Goal: Check status: Check status

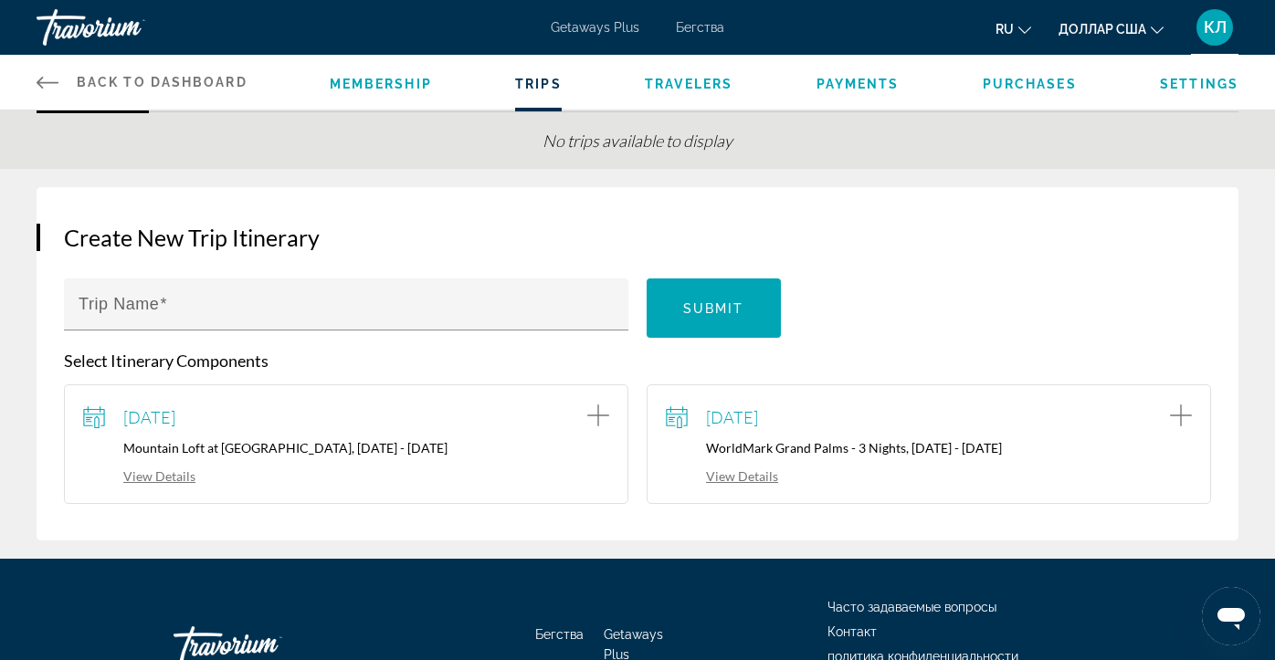
scroll to position [91, 0]
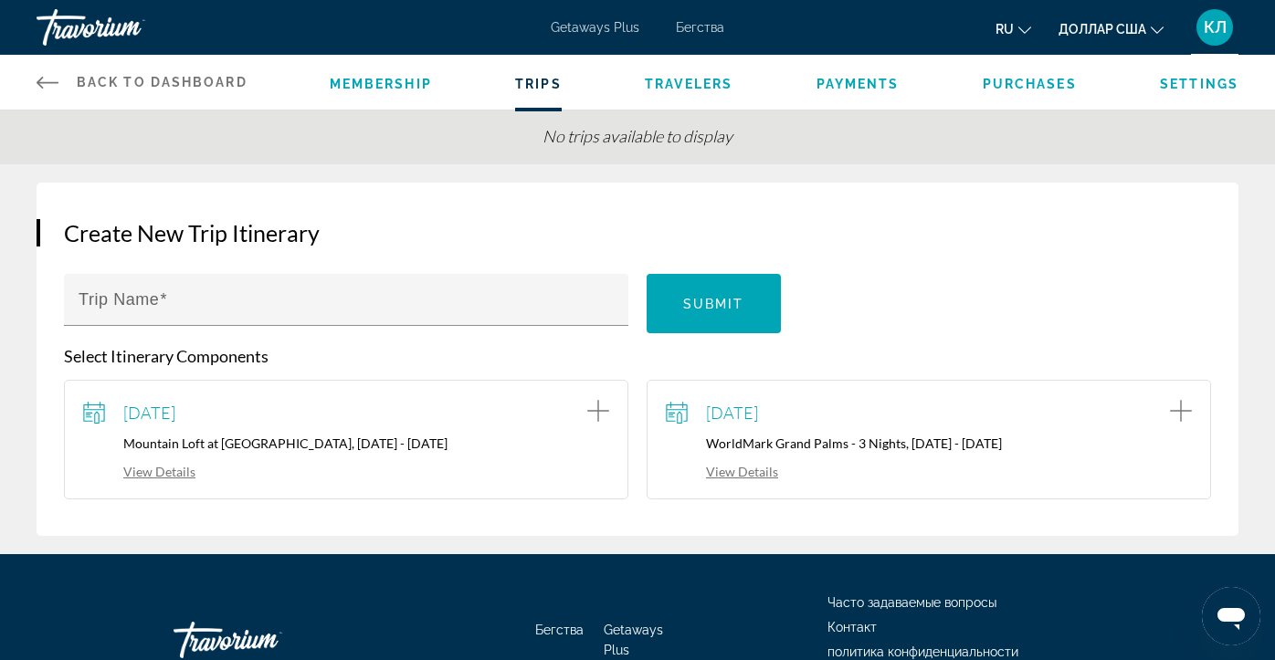
click at [170, 473] on link "View Details" at bounding box center [139, 472] width 112 height 16
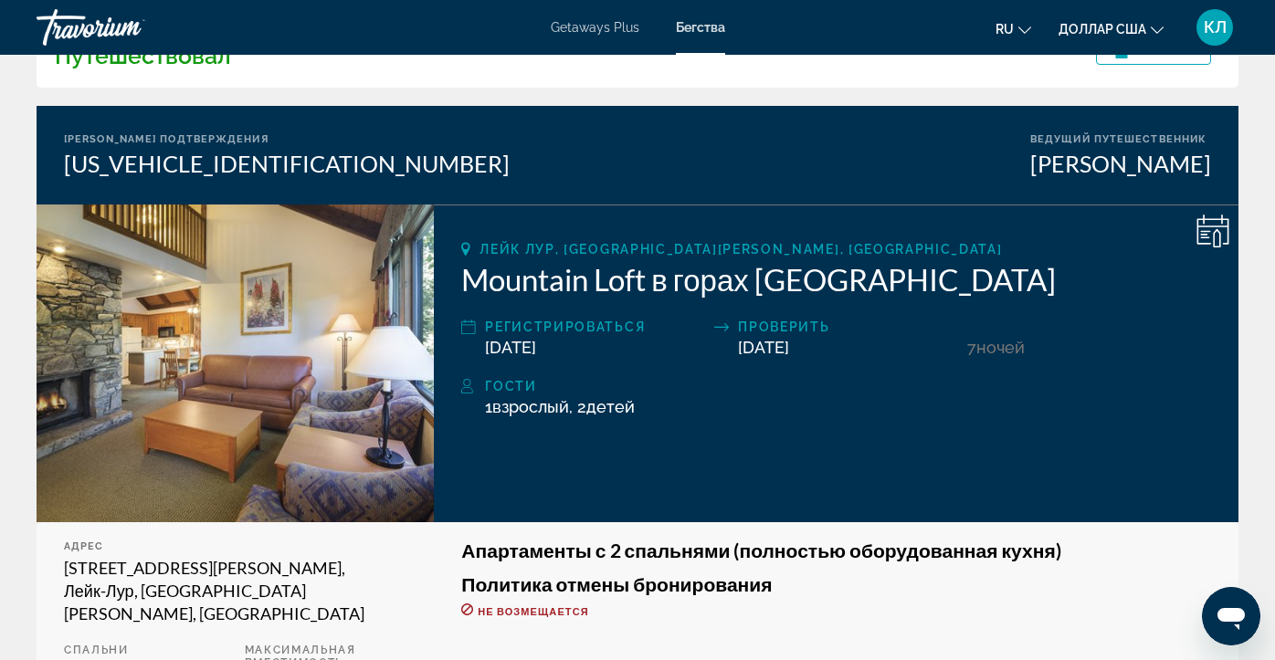
scroll to position [116, 0]
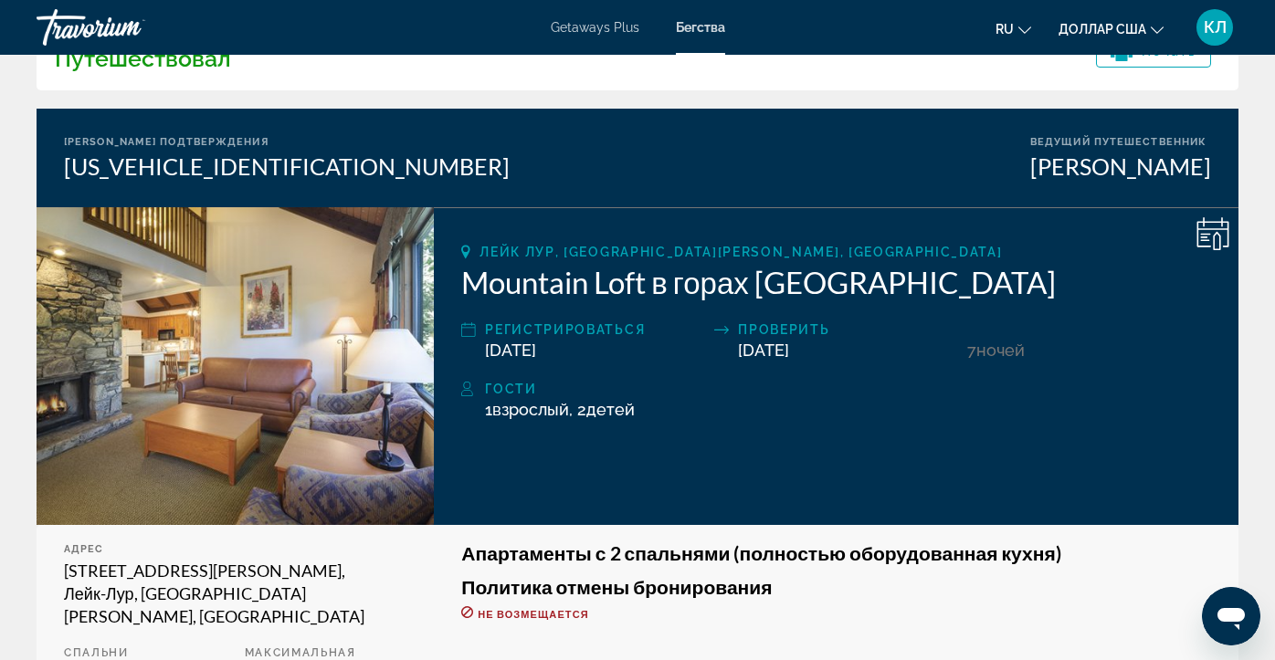
click at [1213, 237] on icon "Основное содержание" at bounding box center [1215, 241] width 7 height 18
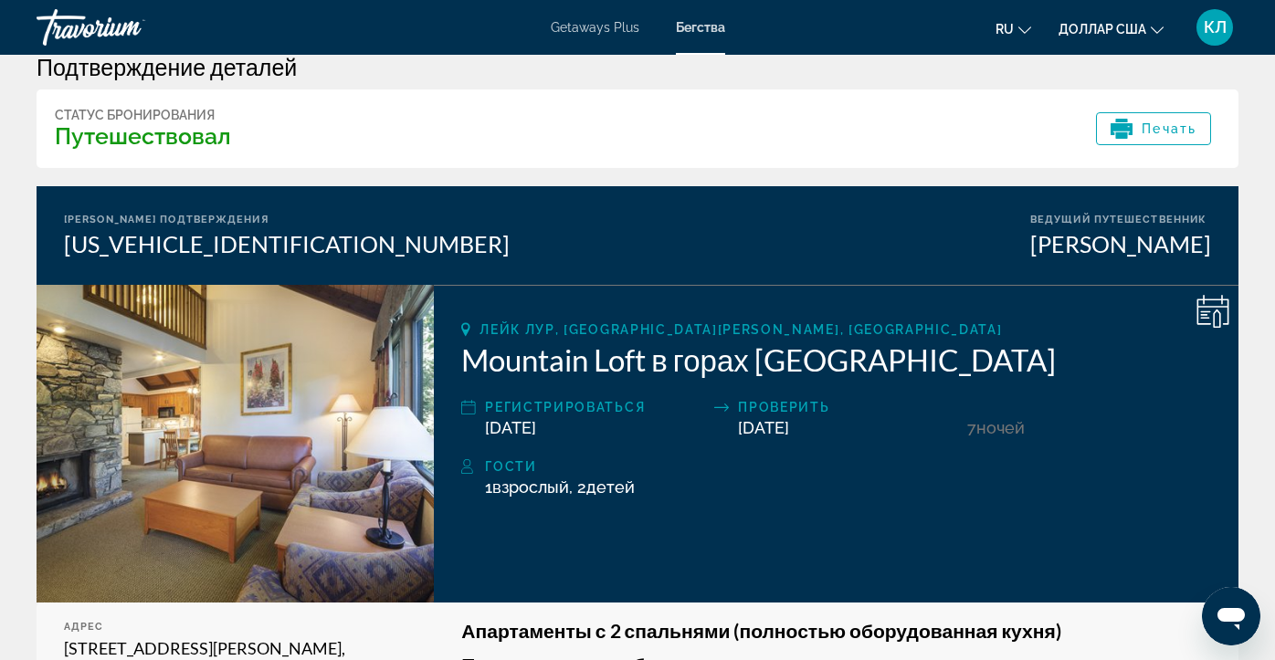
scroll to position [0, 0]
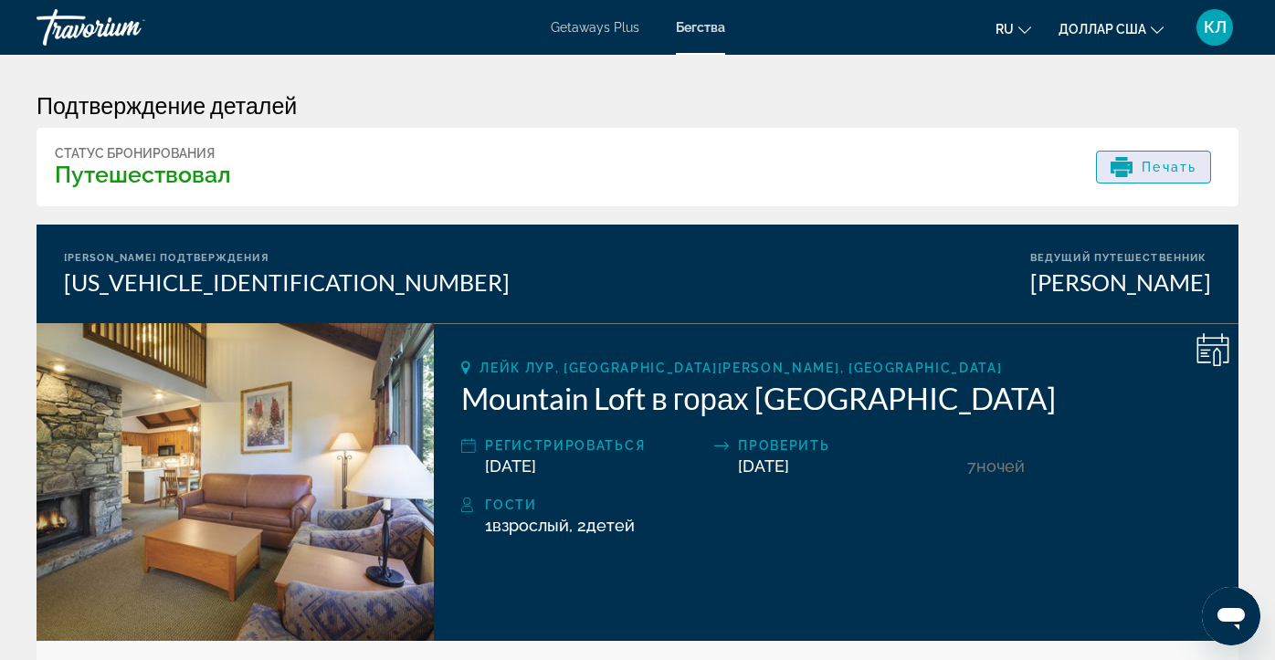
click at [1195, 171] on font "Печать" at bounding box center [1168, 167] width 55 height 15
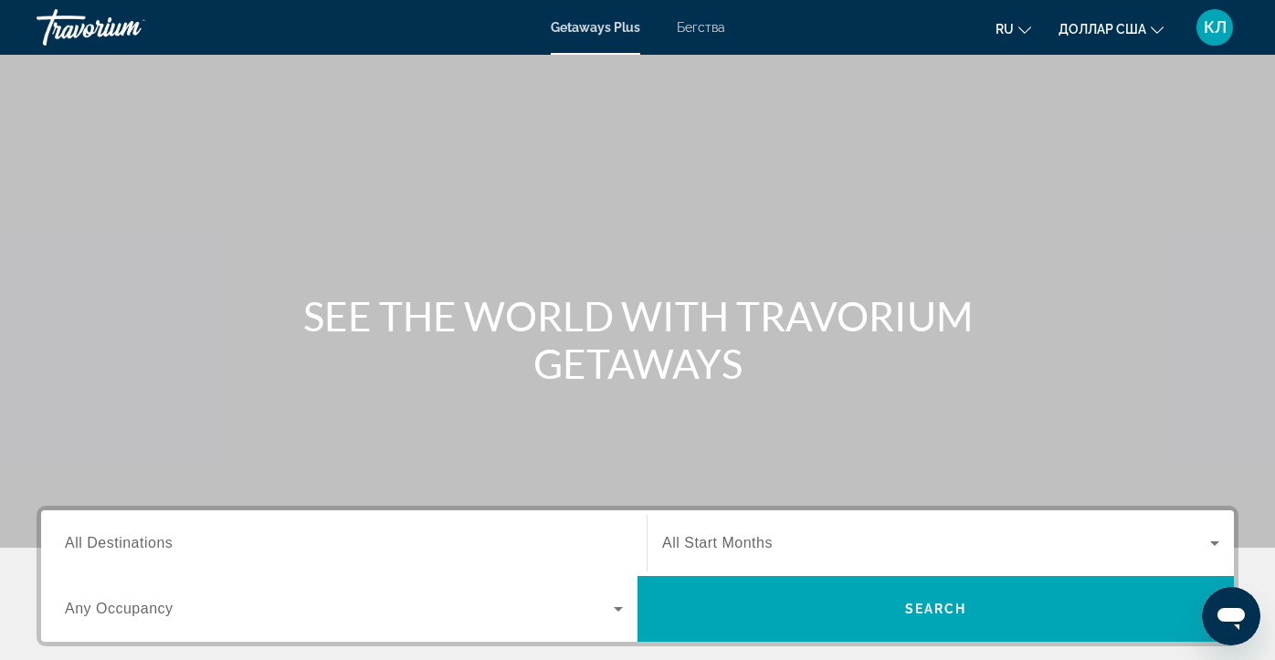
click at [698, 16] on div "Getaways Plus Бегства ru English Español Français Italiano Português русский до…" at bounding box center [637, 27] width 1275 height 47
click at [698, 44] on div "Getaways Plus Бегства ru English Español Français Italiano Português русский до…" at bounding box center [637, 27] width 1275 height 47
click at [698, 35] on div "Getaways Plus Бегства ru English Español Français Italiano Português русский до…" at bounding box center [637, 27] width 1275 height 47
click at [700, 35] on div "Getaways Plus Бегства ru English Español Français Italiano Português русский до…" at bounding box center [637, 27] width 1275 height 47
click at [687, 41] on div "Getaways Plus Getaways en English Español Français Italiano Português русский U…" at bounding box center [637, 27] width 1275 height 47
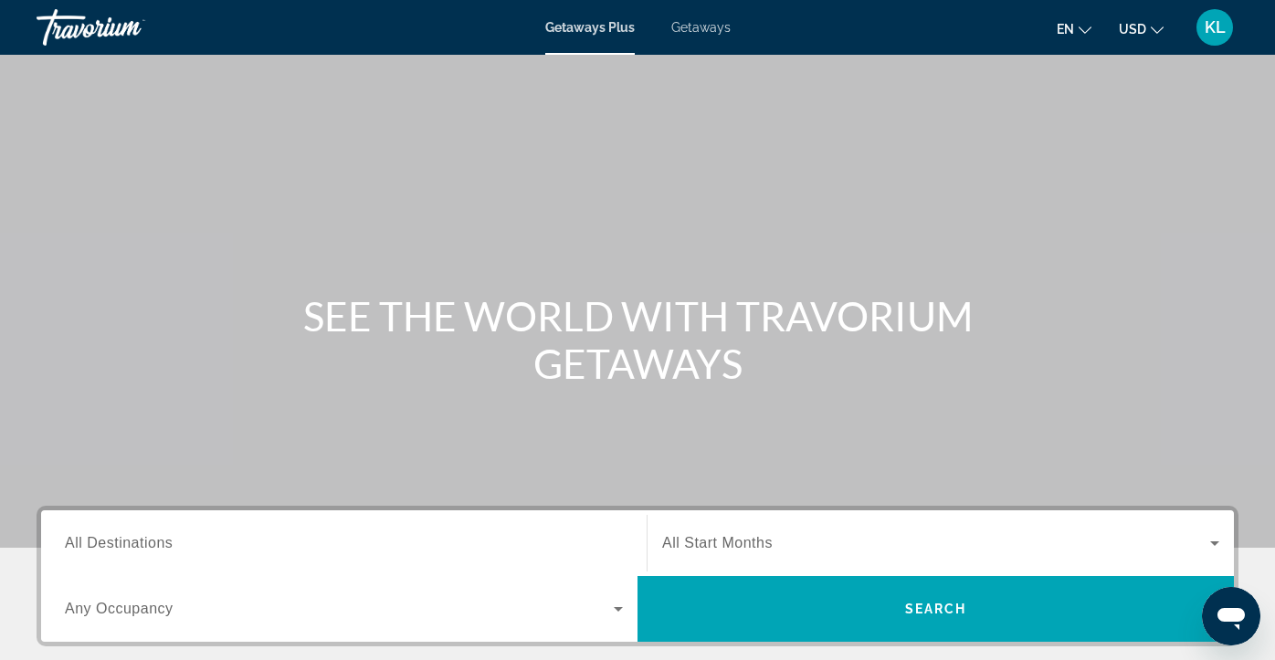
click at [693, 34] on span "Getaways" at bounding box center [700, 27] width 59 height 15
click at [1218, 38] on div "KL" at bounding box center [1214, 27] width 37 height 37
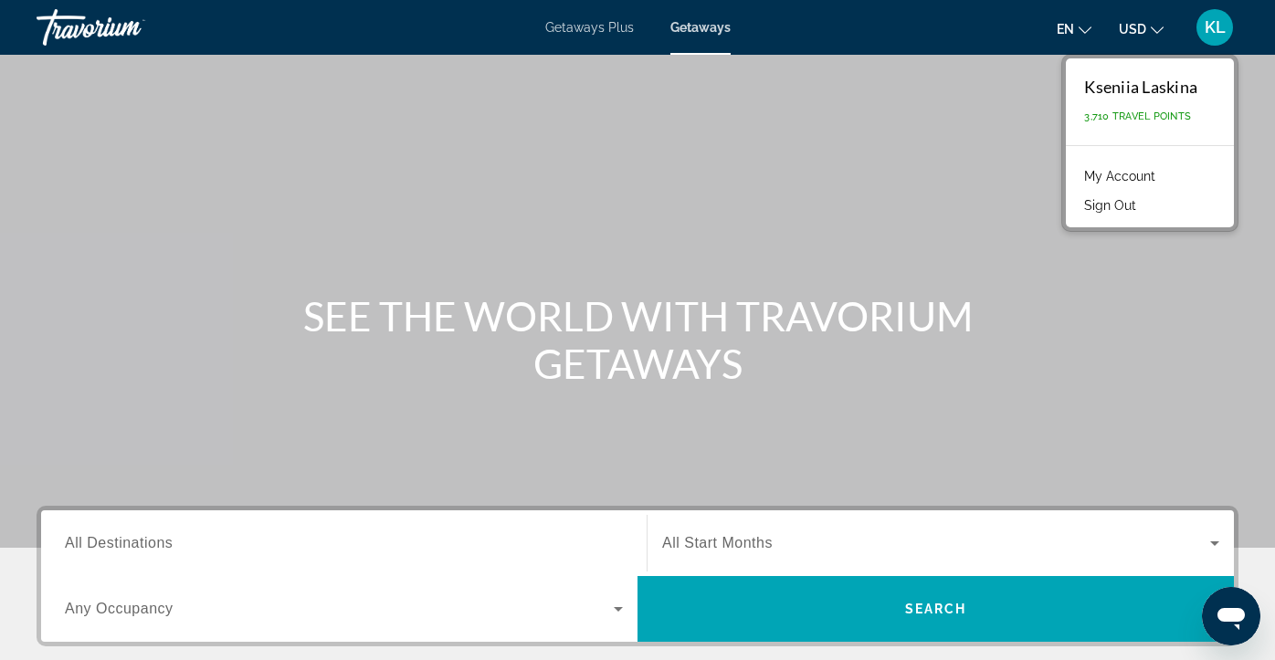
click at [1139, 89] on div "Kseniia Laskina" at bounding box center [1140, 87] width 113 height 20
click at [1128, 129] on div "Kseniia Laskina 3,710 Travel Points" at bounding box center [1149, 101] width 168 height 87
click at [1124, 176] on link "My Account" at bounding box center [1119, 176] width 89 height 24
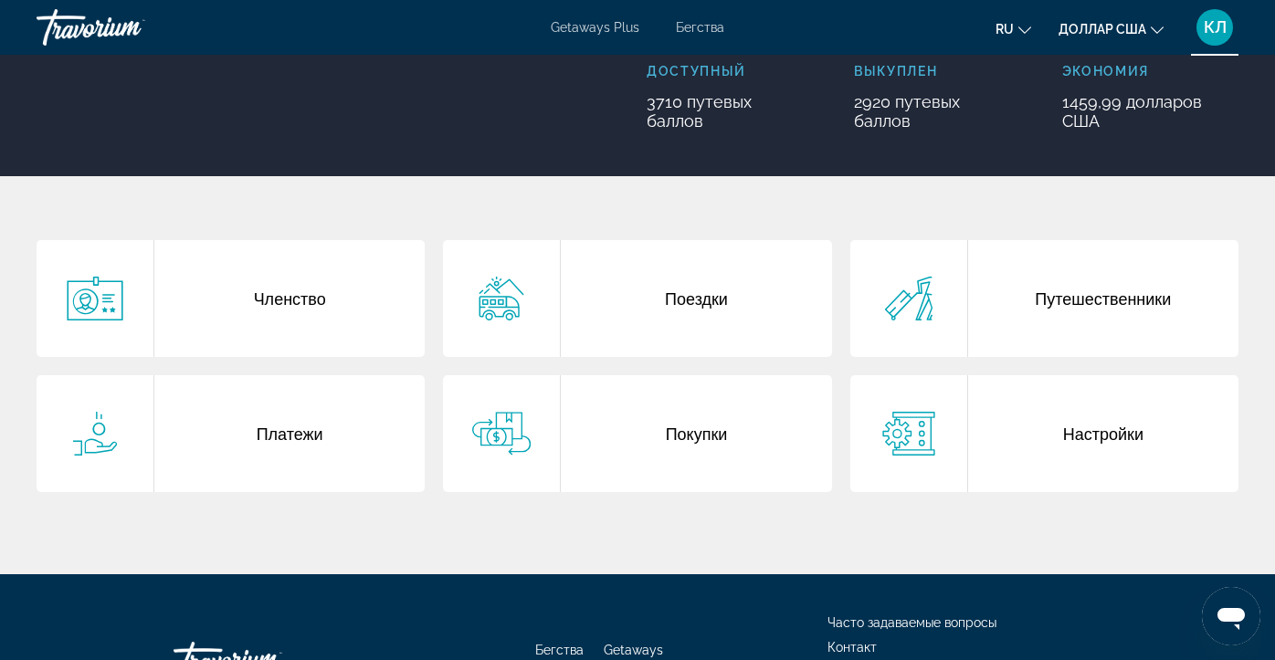
scroll to position [259, 0]
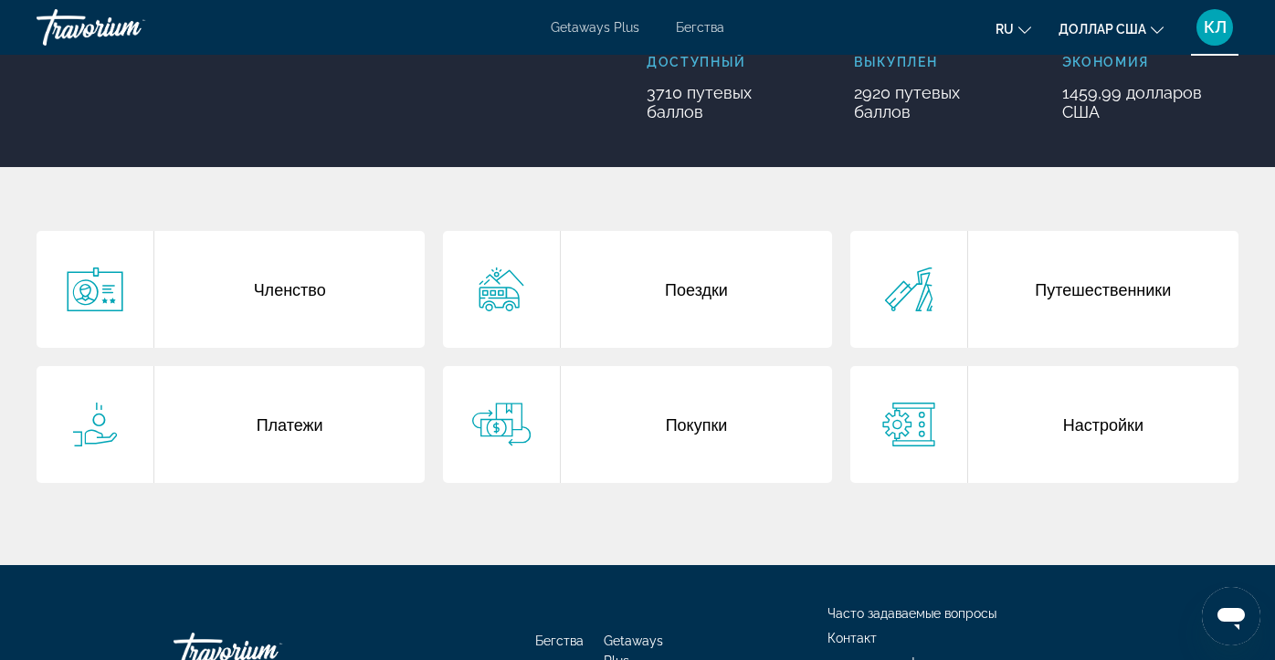
click at [229, 448] on div "Платежи" at bounding box center [289, 424] width 270 height 117
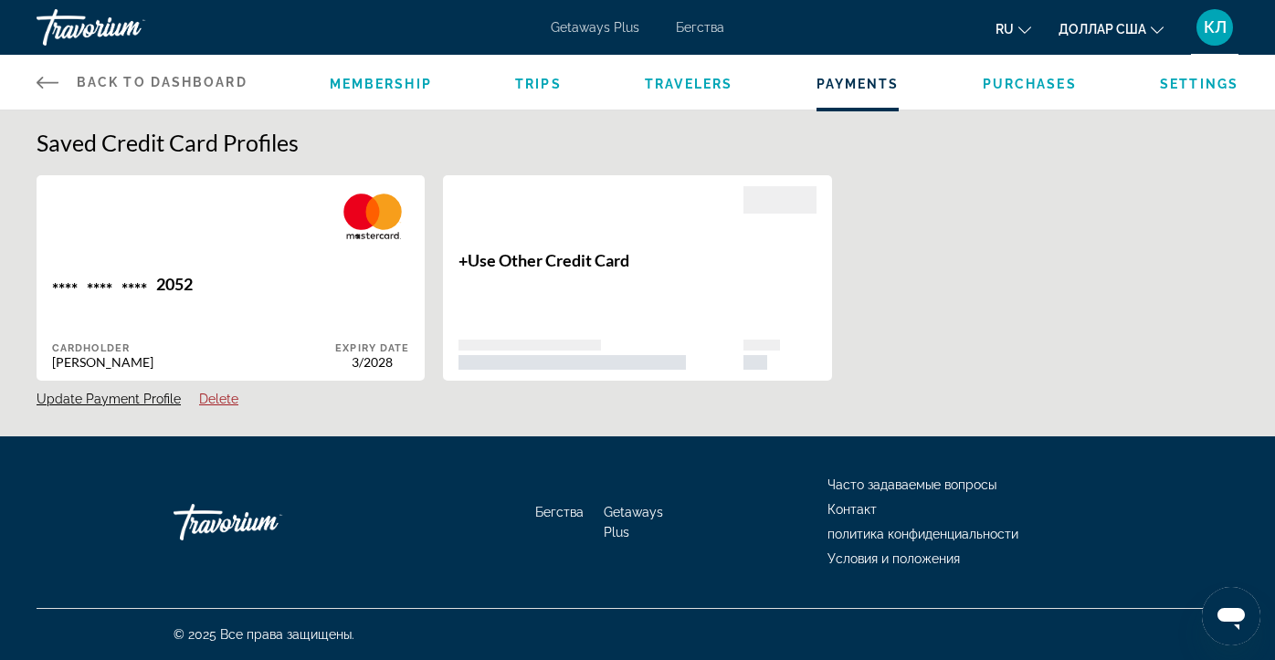
click at [708, 86] on span "Travelers" at bounding box center [689, 84] width 88 height 15
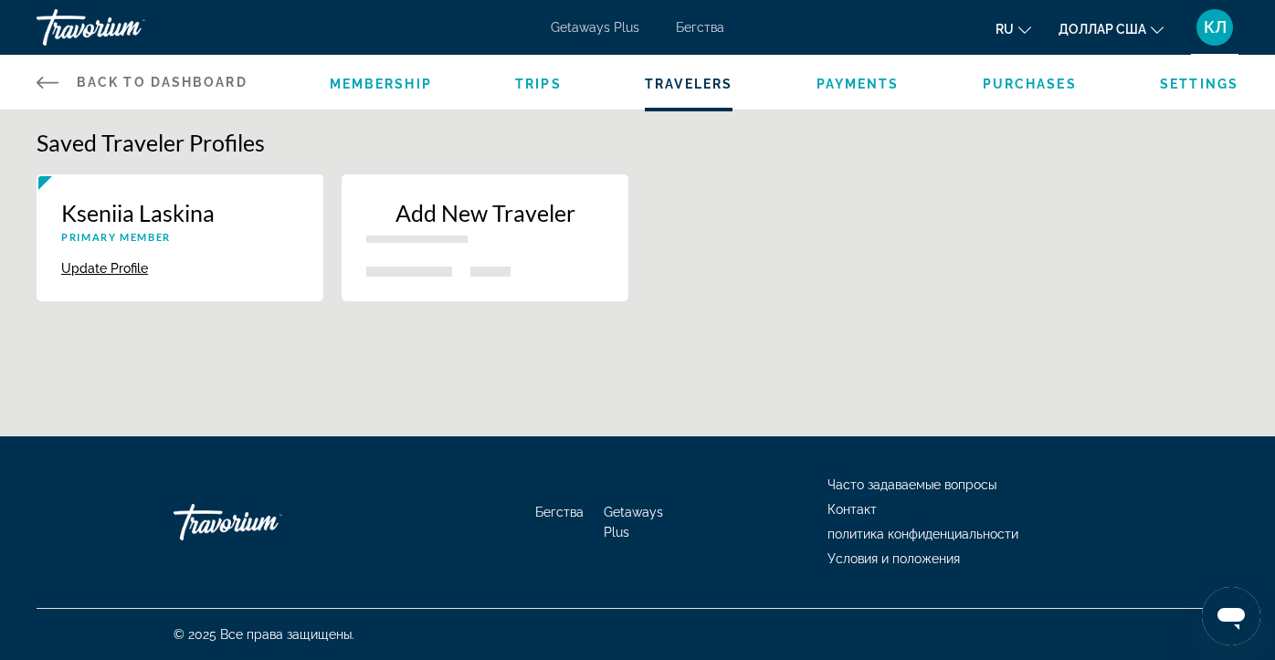
click at [938, 185] on div "Kseniia Laskina Primary Member Update Profile Delete Add New Traveler" at bounding box center [637, 246] width 1220 height 145
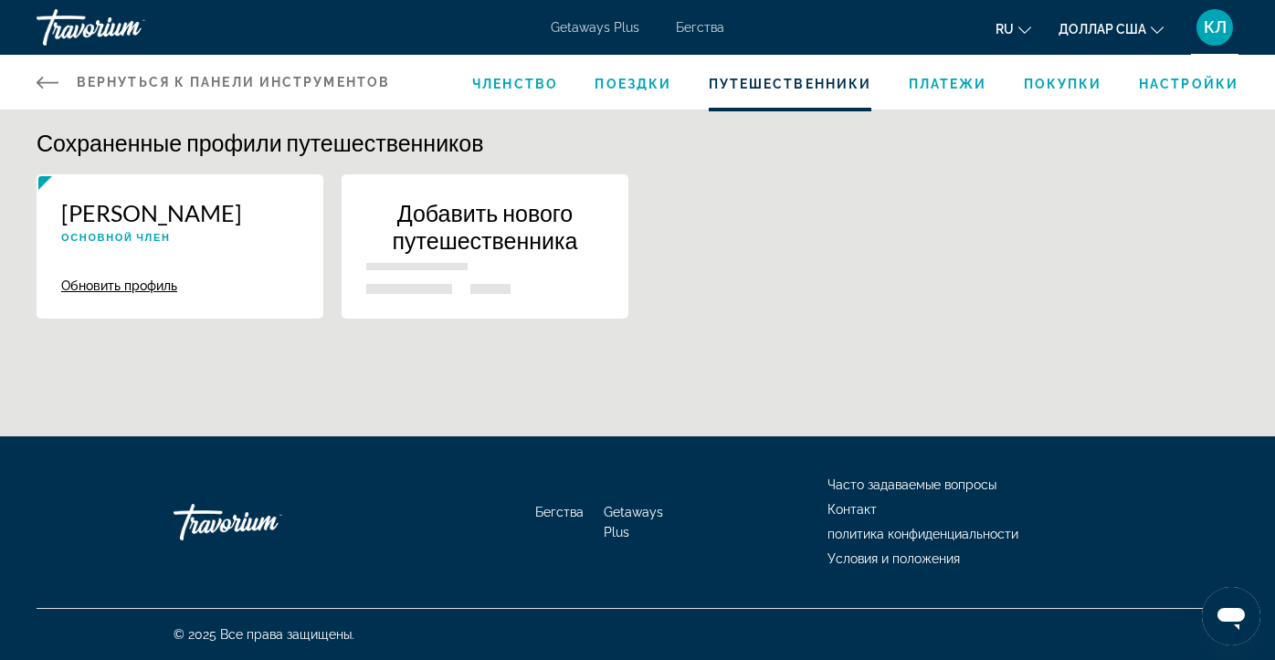
click at [637, 87] on font "Поездки" at bounding box center [632, 84] width 77 height 15
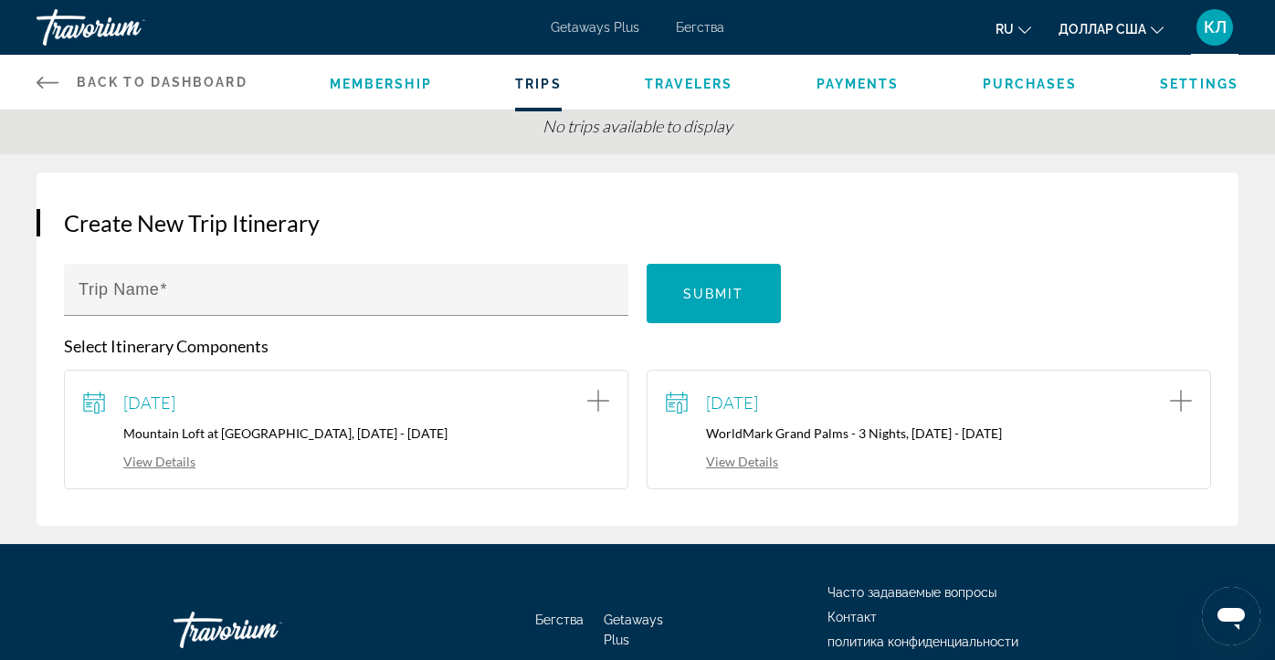
scroll to position [105, 0]
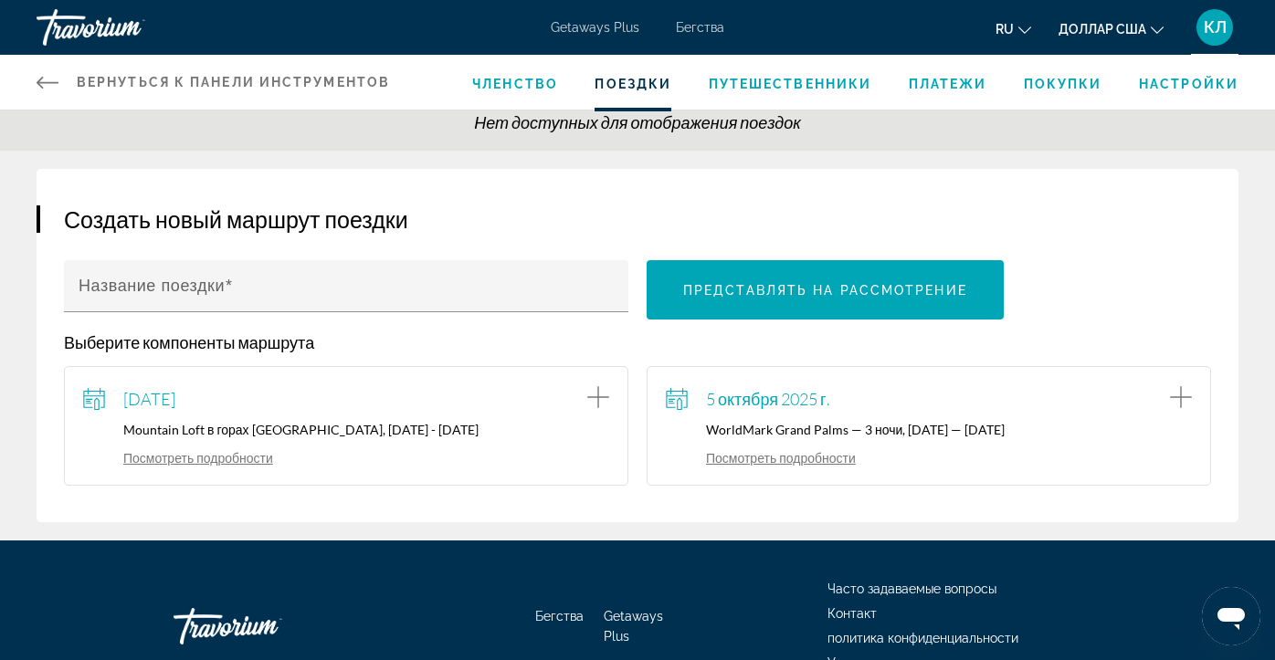
click at [768, 406] on font "5 октября 2025 г." at bounding box center [768, 399] width 124 height 20
click at [1182, 395] on icon "Добавить элемент в поездку" at bounding box center [1181, 397] width 22 height 22
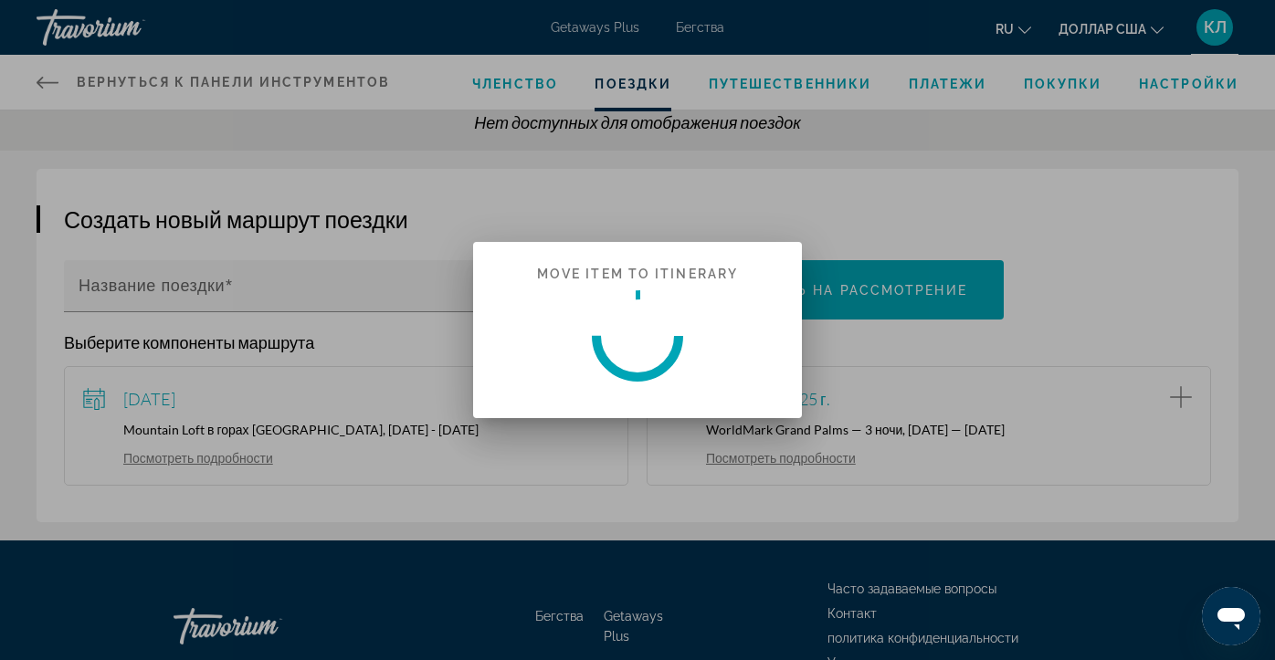
scroll to position [0, 0]
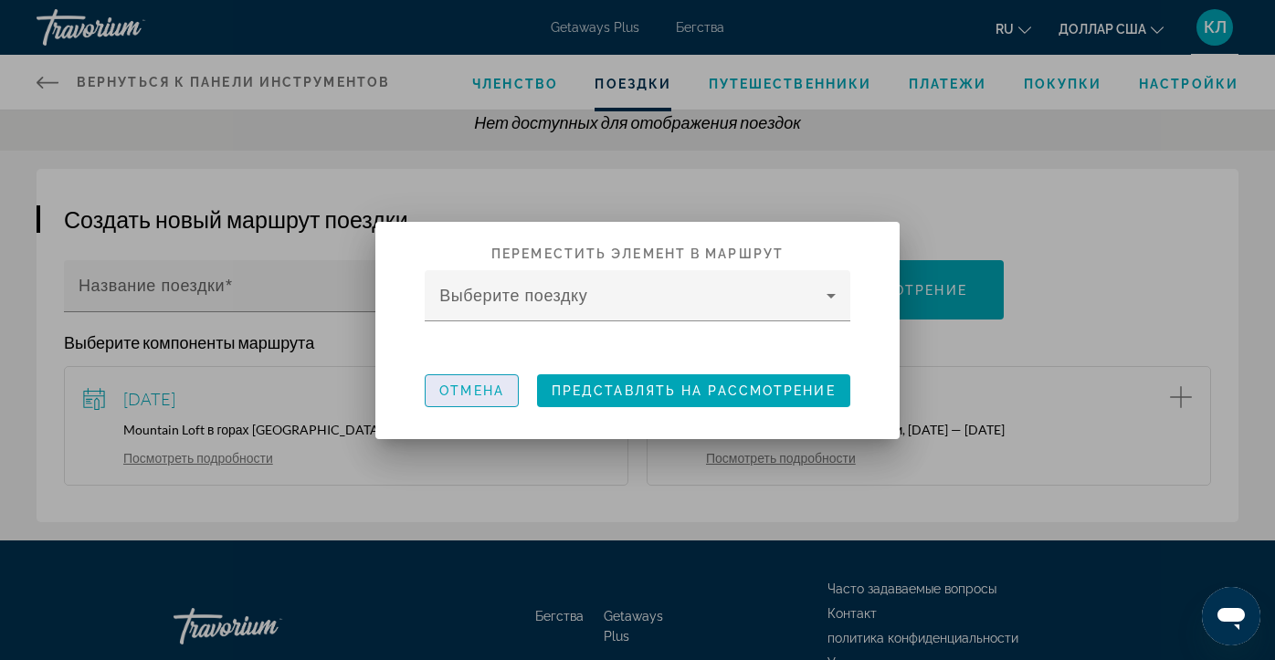
click at [488, 399] on span "button" at bounding box center [471, 391] width 92 height 44
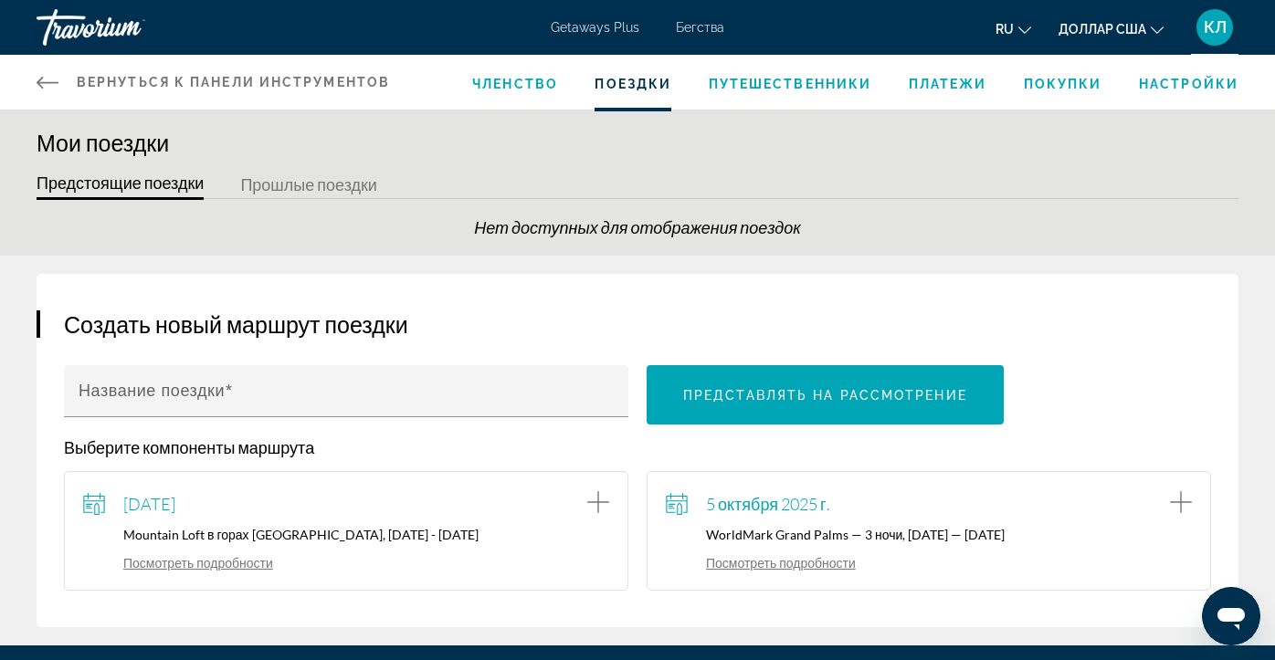
scroll to position [105, 0]
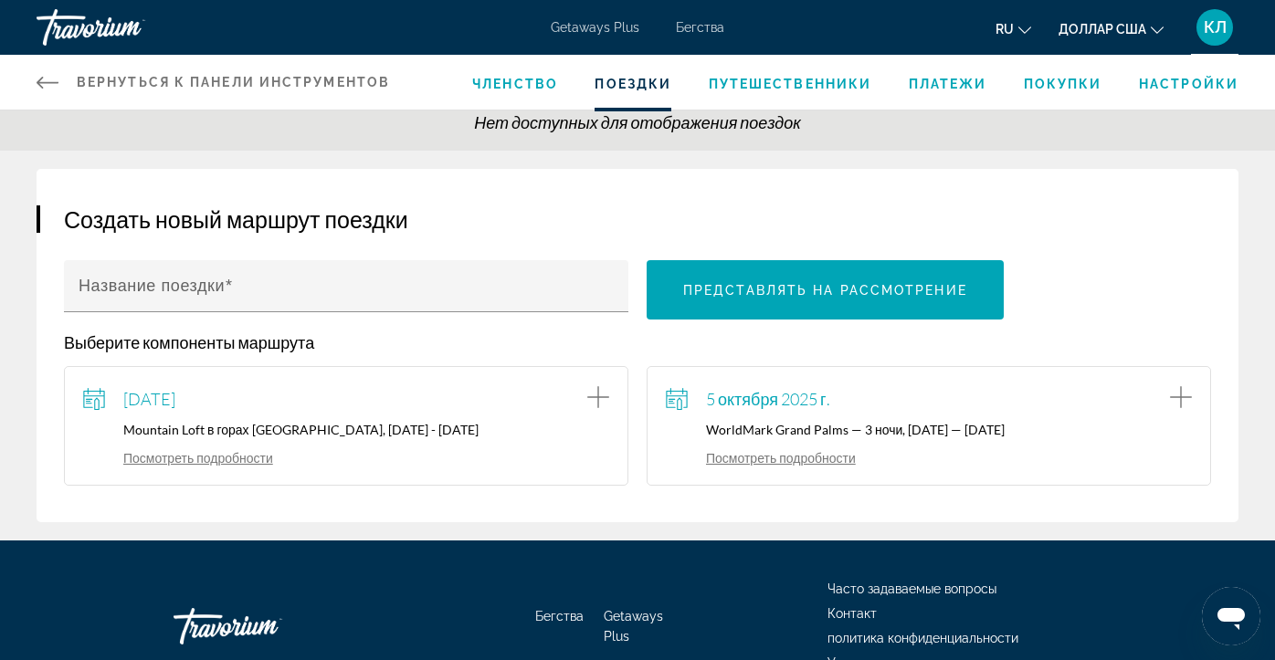
click at [755, 405] on font "5 октября 2025 г." at bounding box center [768, 399] width 124 height 20
click at [680, 401] on icon "Основное содержание" at bounding box center [679, 404] width 5 height 12
click at [742, 393] on font "5 октября 2025 г." at bounding box center [768, 399] width 124 height 20
click at [759, 427] on font "WorldMark Grand Palms — 3 ночи, 05.10.2025 — 08.10.2025" at bounding box center [855, 430] width 299 height 16
click at [762, 461] on font "Посмотреть подробности" at bounding box center [781, 458] width 150 height 16
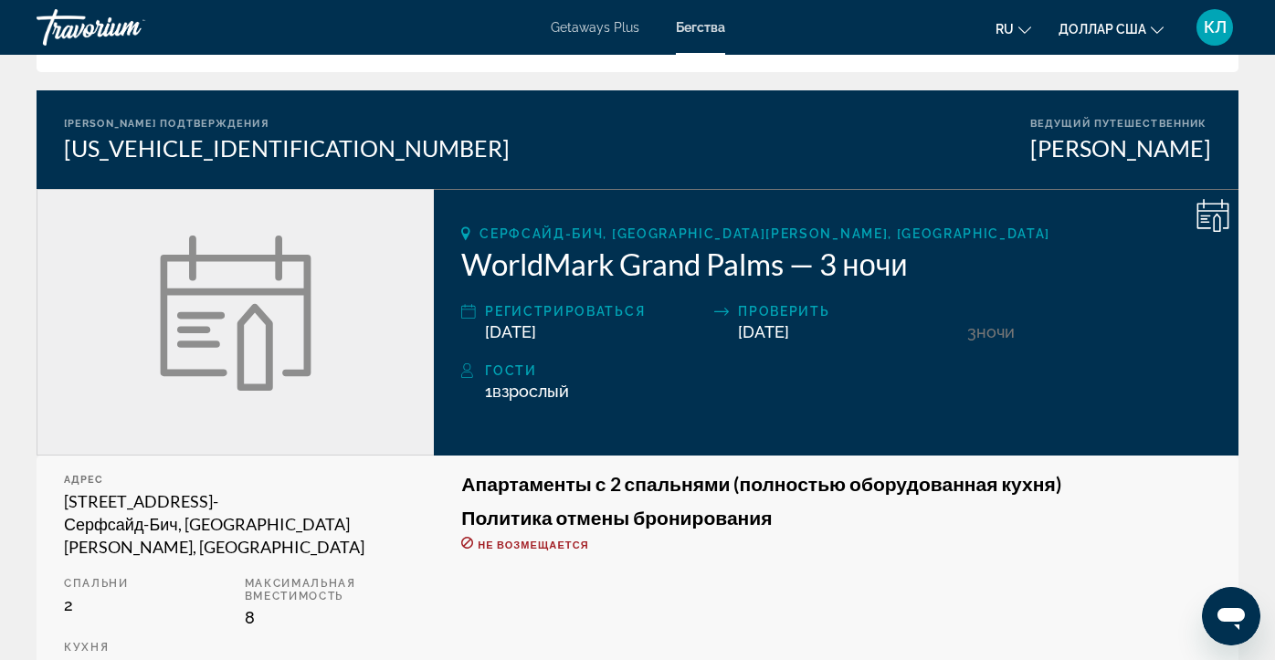
scroll to position [129, 0]
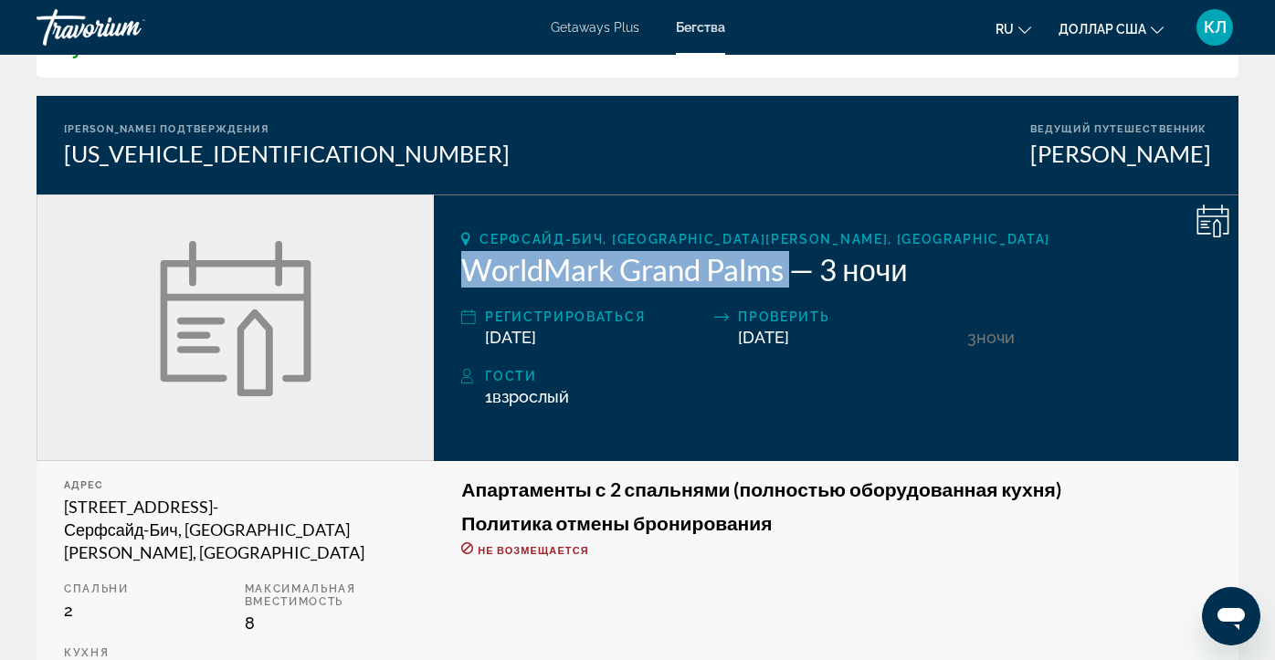
drag, startPoint x: 458, startPoint y: 271, endPoint x: 793, endPoint y: 266, distance: 335.1
click at [793, 266] on div "Серфсайд-Бич, Южная Каролина, США WorldMark Grand Palms — 3 ночи Регистрировать…" at bounding box center [836, 327] width 804 height 267
copy font "WorldMark Grand Palms"
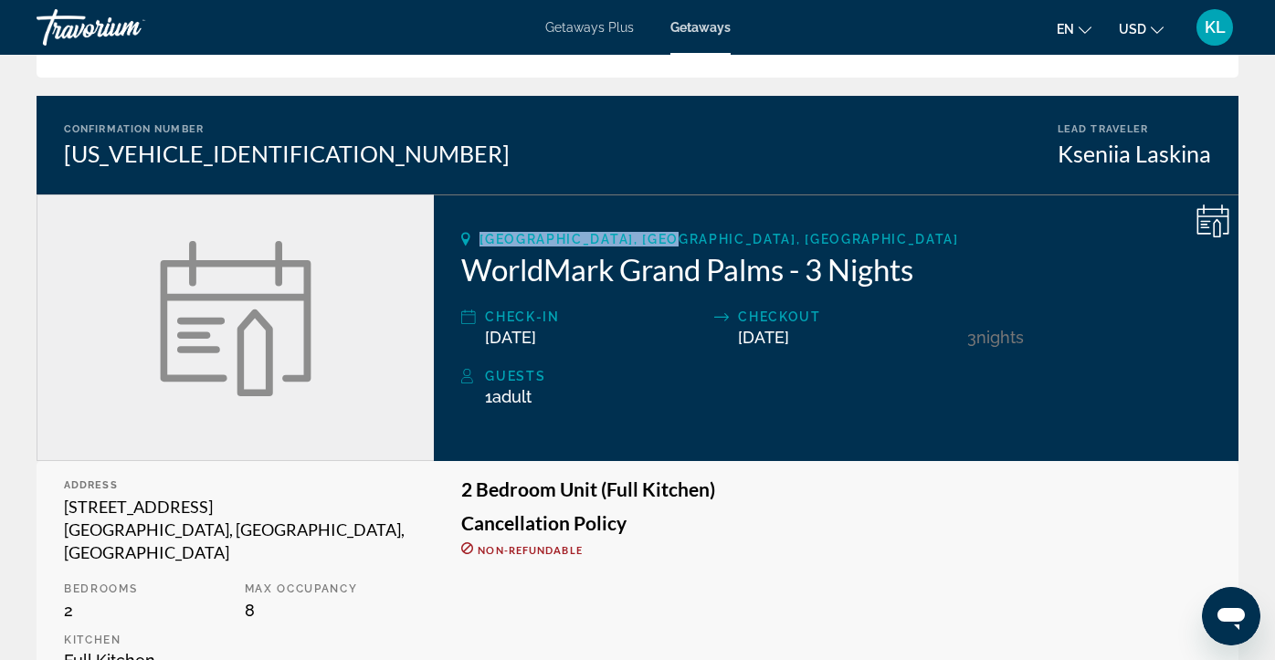
drag, startPoint x: 476, startPoint y: 236, endPoint x: 680, endPoint y: 244, distance: 204.6
click at [680, 244] on div "[GEOGRAPHIC_DATA], [GEOGRAPHIC_DATA], [GEOGRAPHIC_DATA]" at bounding box center [836, 239] width 750 height 15
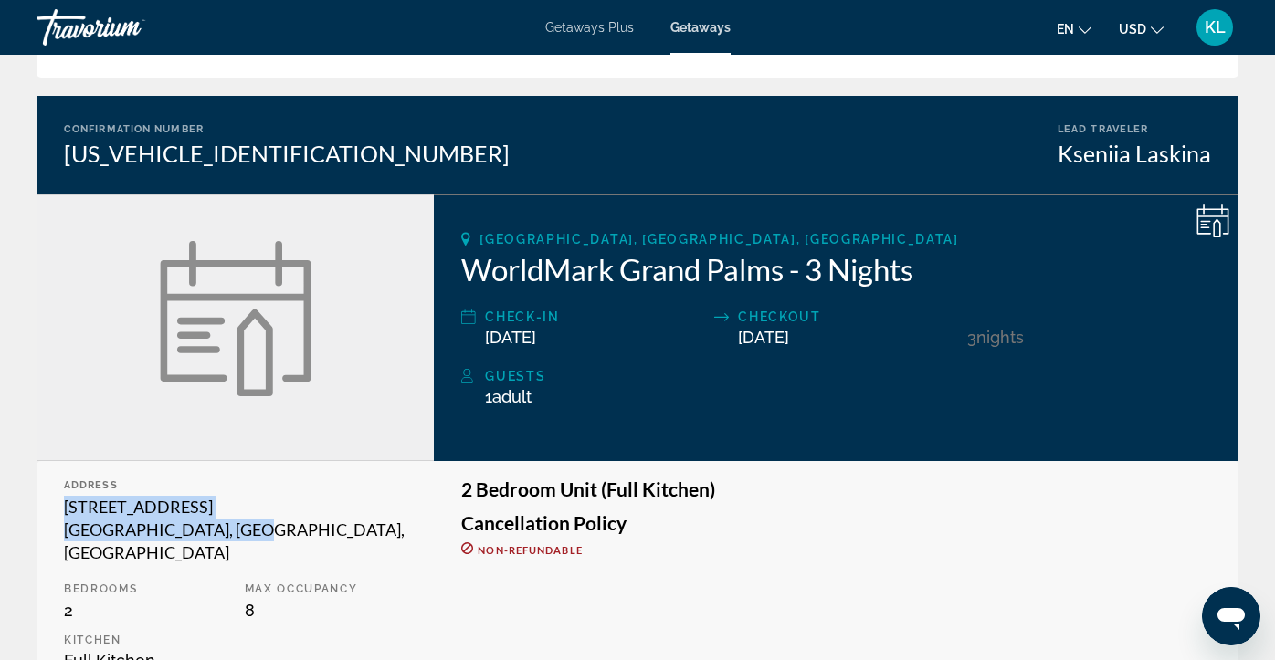
drag, startPoint x: 67, startPoint y: 509, endPoint x: 239, endPoint y: 531, distance: 174.1
click at [239, 531] on div "1250 US HWY 17 North Surfside Beach, SC, USA" at bounding box center [235, 530] width 342 height 68
copy div "1250 US HWY 17 North Surfside Beach, SC, USA"
